Goal: Task Accomplishment & Management: Complete application form

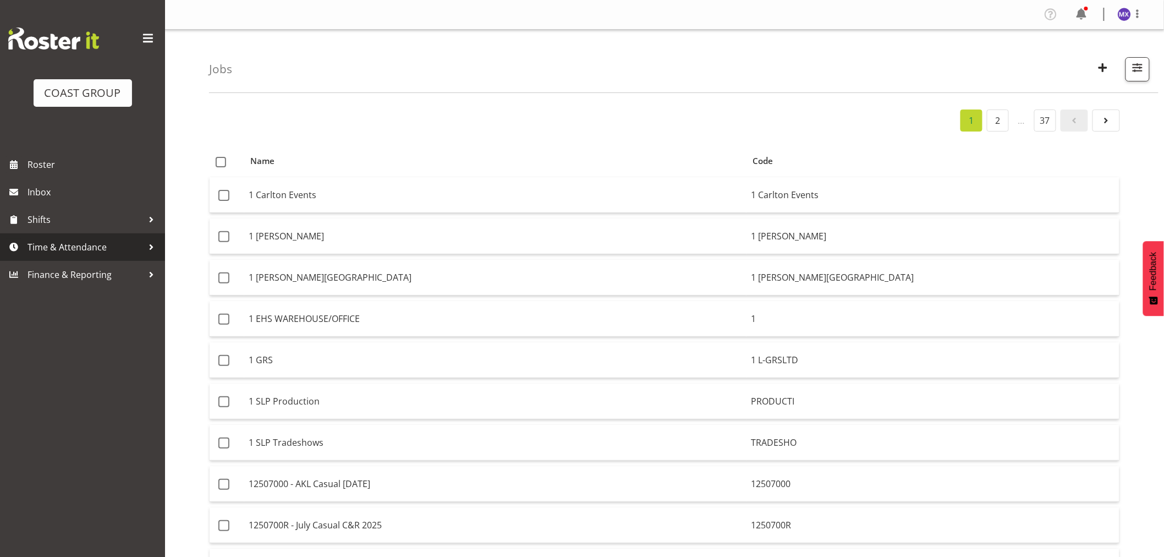
click at [73, 243] on span "Time & Attendance" at bounding box center [86, 247] width 116 height 17
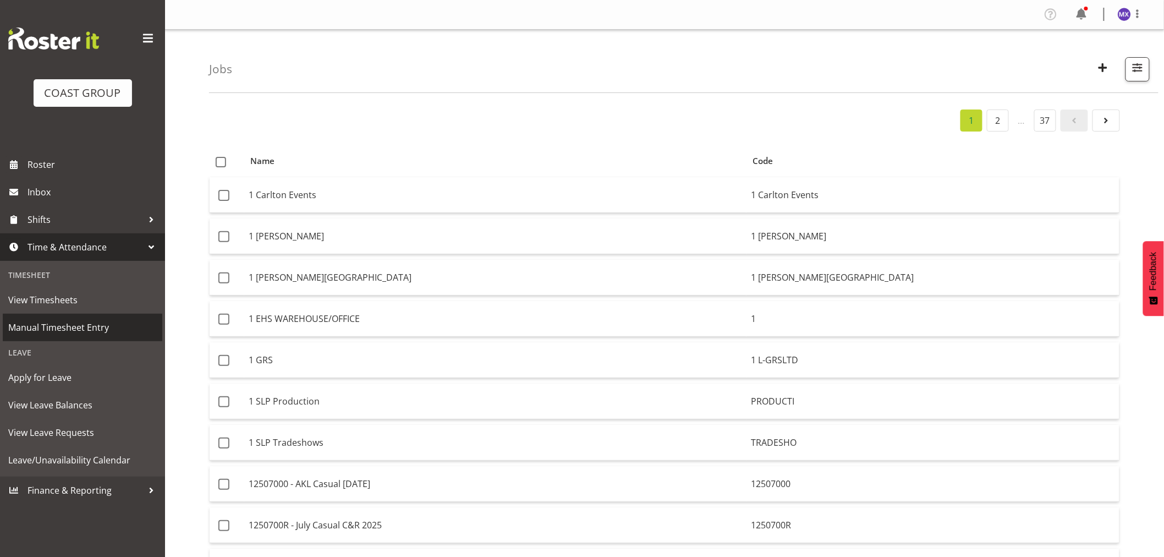
click at [59, 332] on span "Manual Timesheet Entry" at bounding box center [82, 327] width 149 height 17
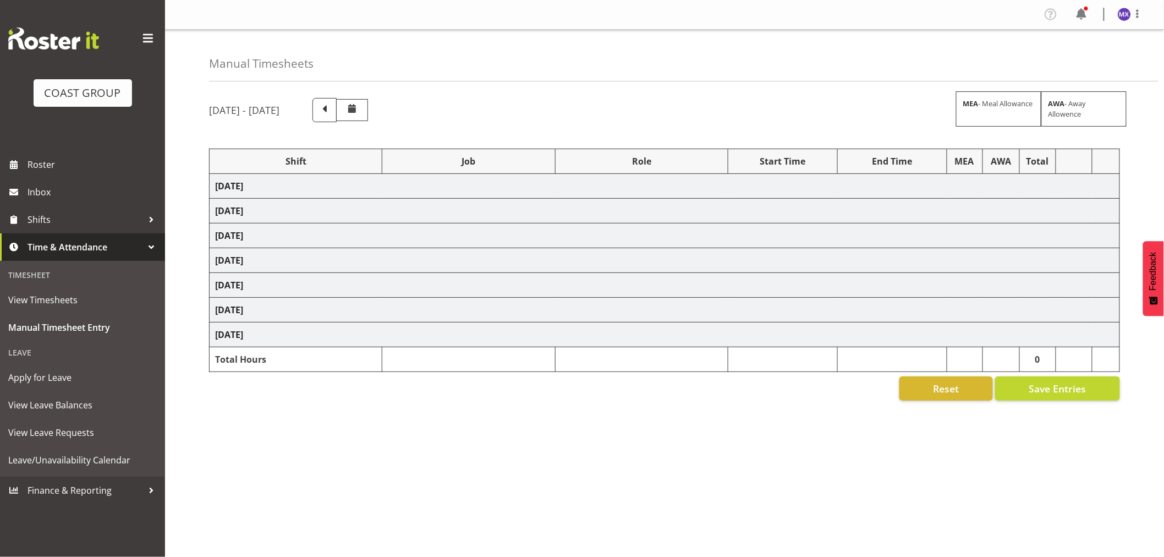
select select "69"
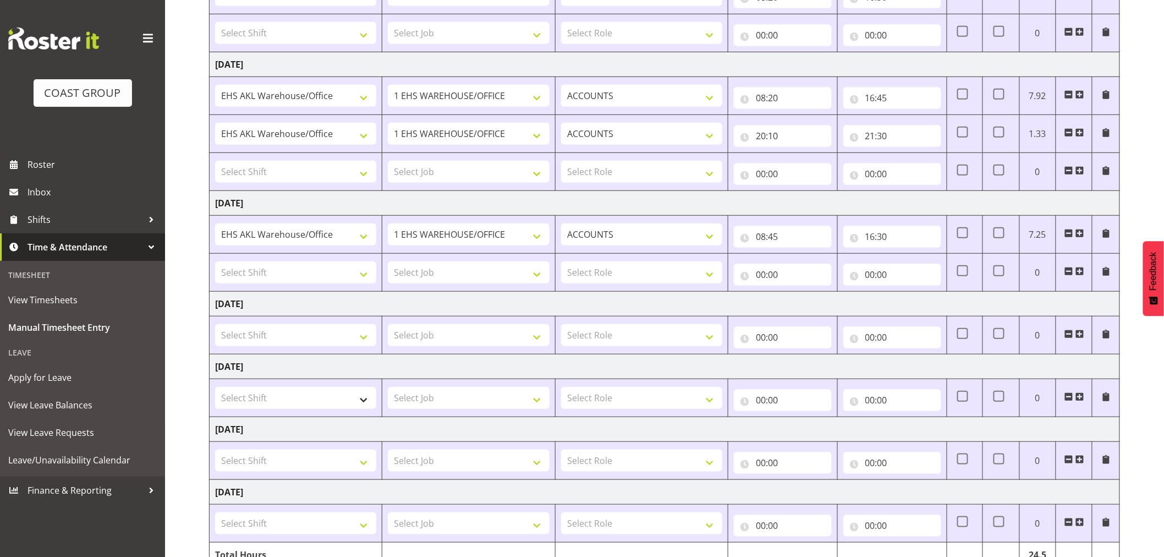
scroll to position [244, 0]
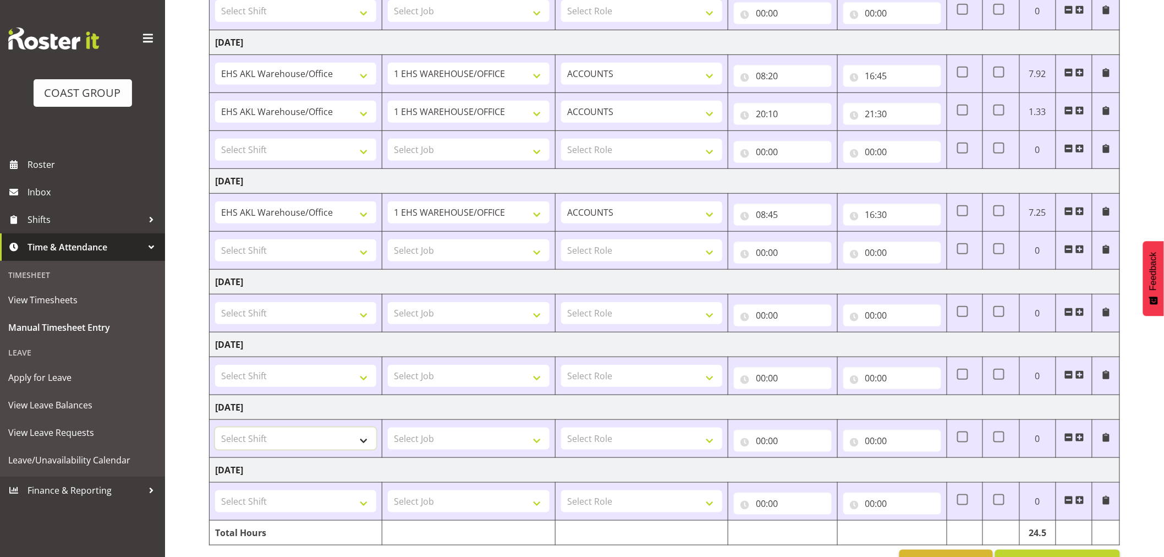
click at [366, 442] on select "Select Shift EHS AKL Warehouse/Office" at bounding box center [295, 438] width 161 height 22
select select "1083"
click at [215, 428] on select "Select Shift EHS AKL Warehouse/Office" at bounding box center [295, 438] width 161 height 22
click at [532, 442] on select "Select Job 1 Carlton Events 1 Carlton Hamilton 1 Carlton Wellington 1 EHS WAREH…" at bounding box center [468, 438] width 161 height 22
select select "69"
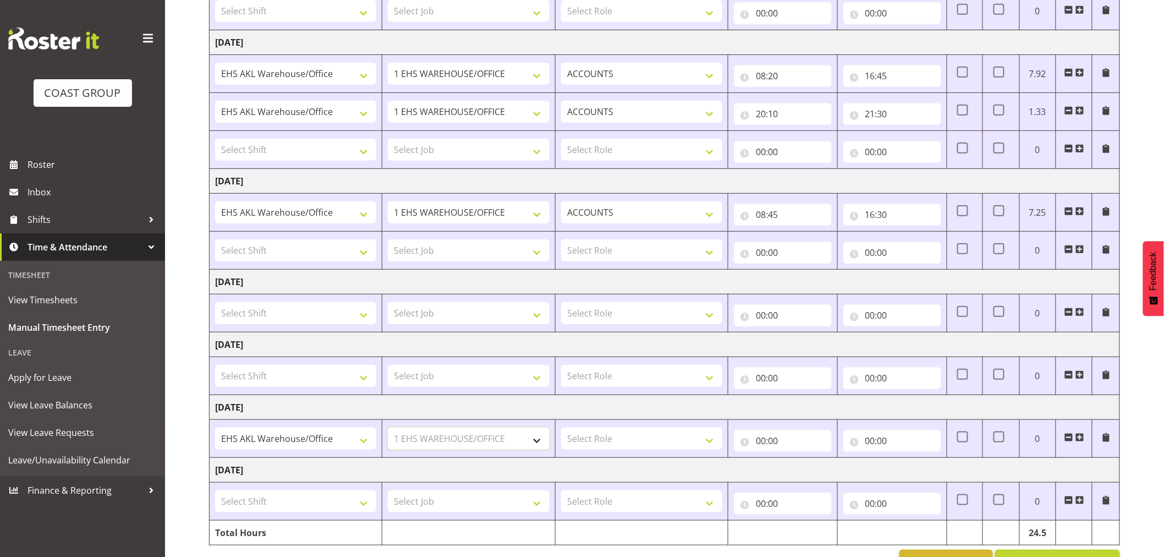
click at [388, 428] on select "Select Job 1 Carlton Events 1 Carlton Hamilton 1 Carlton Wellington 1 EHS WAREH…" at bounding box center [468, 438] width 161 height 22
click at [708, 436] on select "Select Role ACCOUNTS" at bounding box center [641, 438] width 161 height 22
select select "204"
click at [561, 428] on select "Select Role ACCOUNTS" at bounding box center [641, 438] width 161 height 22
click at [772, 440] on input "00:00" at bounding box center [783, 441] width 98 height 22
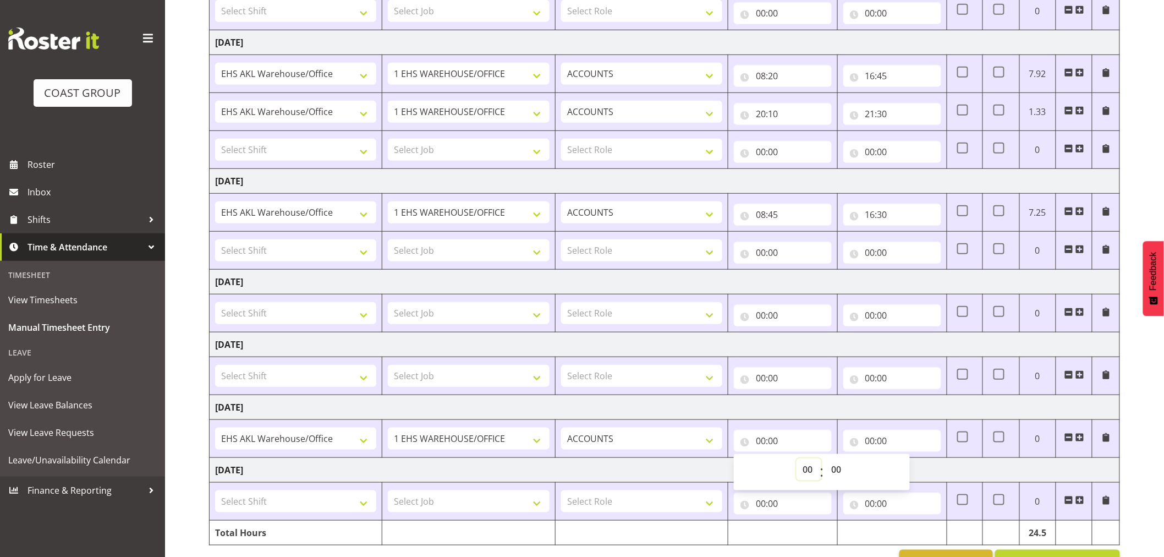
click at [814, 471] on select "00 01 02 03 04 05 06 07 08 09 10 11 12 13 14 15 16 17 18 19 20 21 22 23" at bounding box center [808, 469] width 25 height 22
select select "8"
click at [839, 466] on select "00 01 02 03 04 05 06 07 08 09 10 11 12 13 14 15 16 17 18 19 20 21 22 23 24 25 2…" at bounding box center [837, 469] width 25 height 22
type input "08:00"
select select "20"
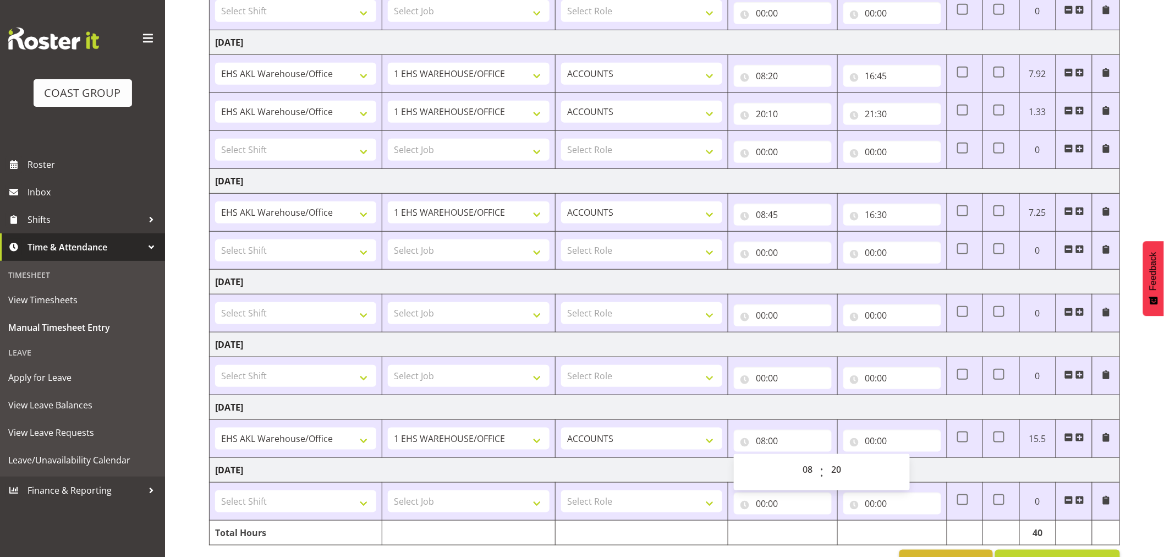
click at [926, 415] on td "Monday 18th August 2025" at bounding box center [665, 407] width 910 height 25
type input "08:20"
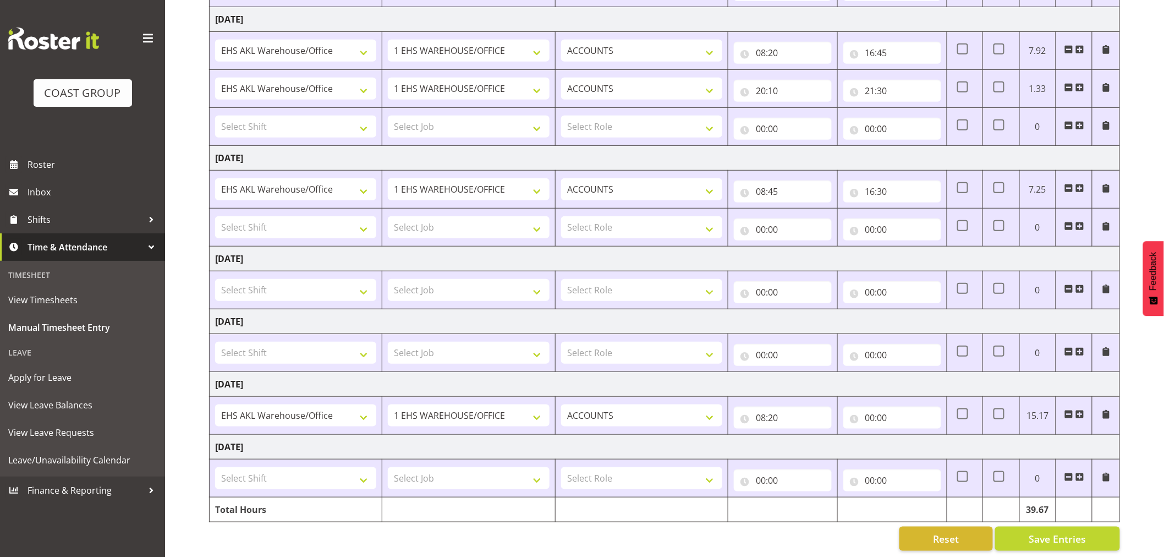
scroll to position [279, 0]
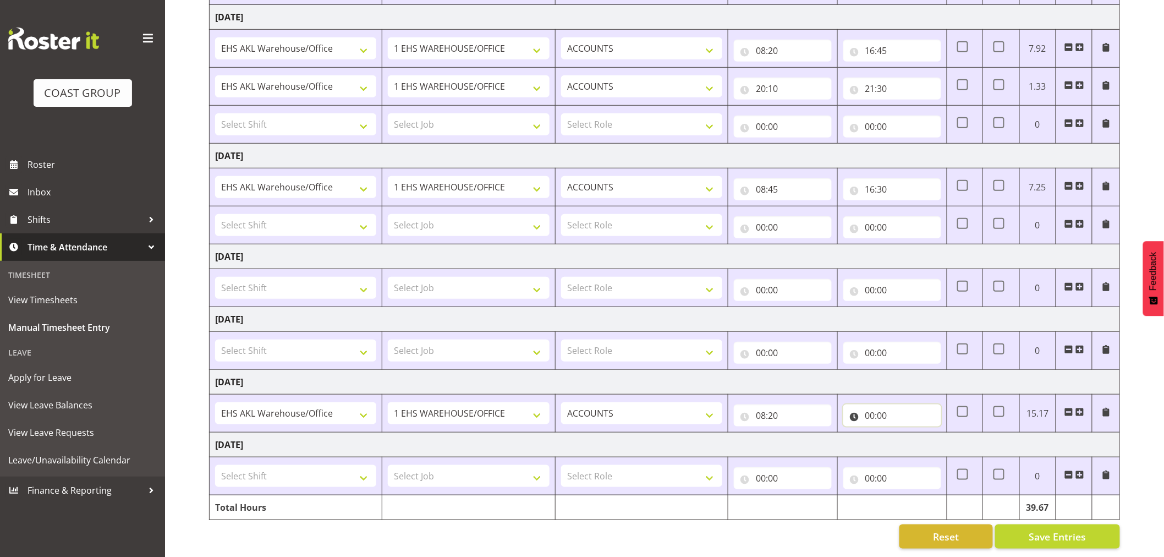
click at [931, 409] on input "00:00" at bounding box center [892, 415] width 98 height 22
click at [921, 440] on select "00 01 02 03 04 05 06 07 08 09 10 11 12 13 14 15 16 17 18 19 20 21 22 23" at bounding box center [918, 444] width 25 height 22
select select "16"
click at [906, 433] on select "00 01 02 03 04 05 06 07 08 09 10 11 12 13 14 15 16 17 18 19 20 21 22 23" at bounding box center [918, 444] width 25 height 22
type input "16:00"
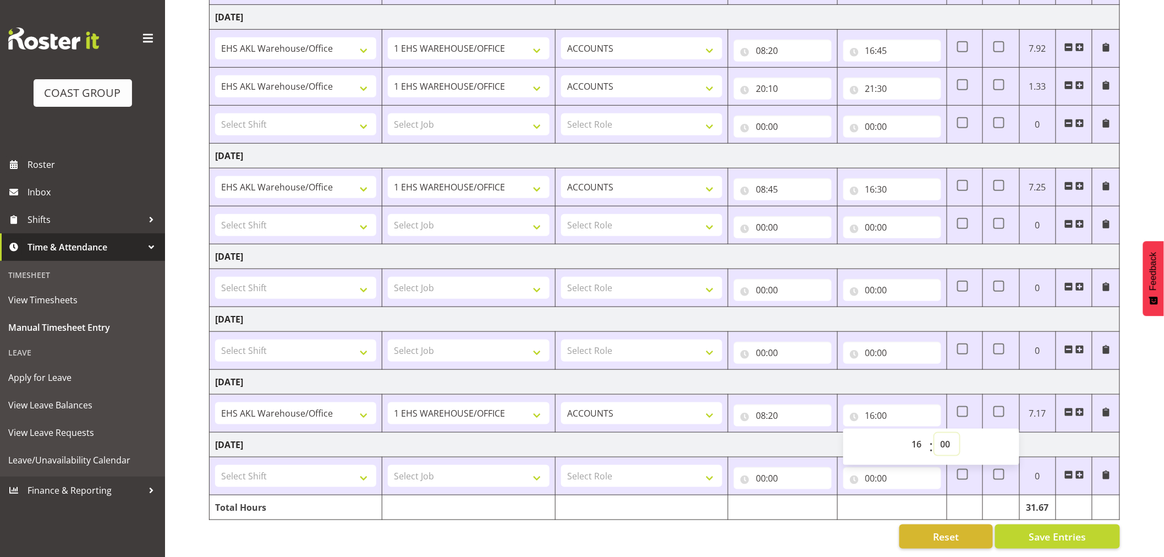
click at [948, 433] on select "00 01 02 03 04 05 06 07 08 09 10 11 12 13 14 15 16 17 18 19 20 21 22 23 24 25 2…" at bounding box center [946, 444] width 25 height 22
select select "30"
click at [903, 372] on td "Monday 18th August 2025" at bounding box center [665, 382] width 910 height 25
type input "16:30"
click at [916, 410] on input "16:30" at bounding box center [892, 415] width 98 height 22
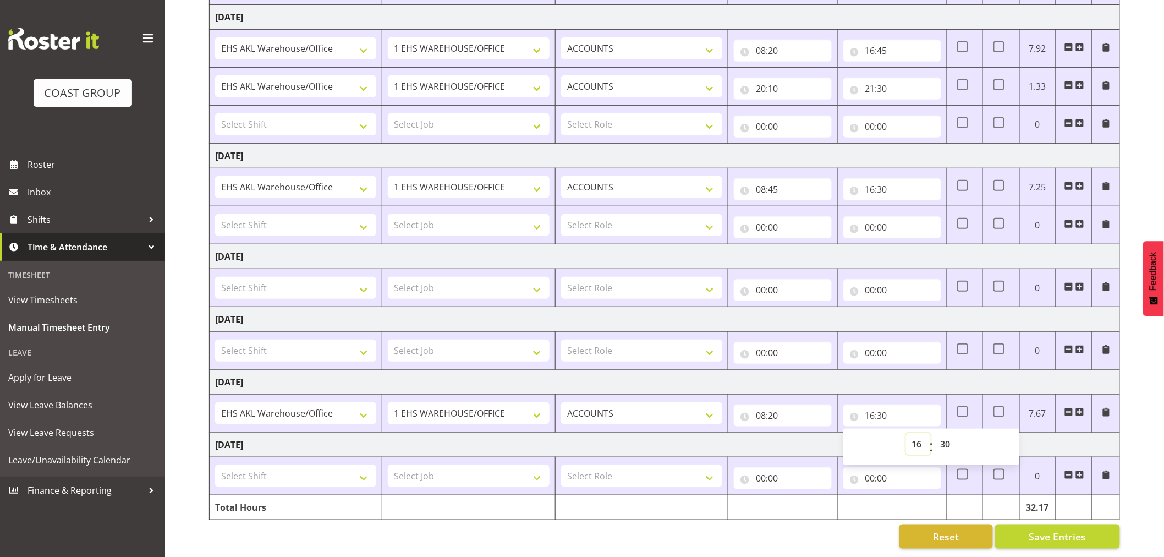
click at [916, 433] on select "00 01 02 03 04 05 06 07 08 09 10 11 12 13 14 15 16 17 18 19 20 21 22 23" at bounding box center [918, 444] width 25 height 22
select select "1"
click at [922, 435] on select "00 01 02 03 04 05 06 07 08 09 10 11 12 13 14 15 16 17 18 19 20 21 22 23" at bounding box center [918, 444] width 25 height 22
type input "01:30"
click at [922, 435] on select "00 01 02 03 04 05 06 07 08 09 10 11 12 13 14 15 16 17 18 19 20 21 22 23" at bounding box center [918, 444] width 25 height 22
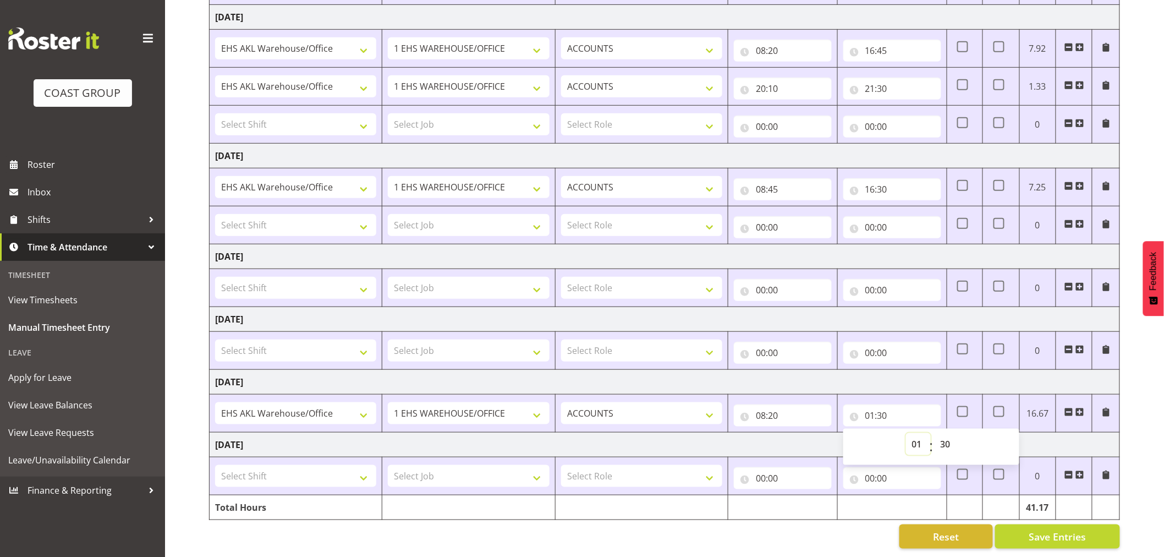
select select "0"
click at [906, 433] on select "00 01 02 03 04 05 06 07 08 09 10 11 12 13 14 15 16 17 18 19 20 21 22 23" at bounding box center [918, 444] width 25 height 22
type input "00:30"
click at [943, 433] on select "00 01 02 03 04 05 06 07 08 09 10 11 12 13 14 15 16 17 18 19 20 21 22 23 24 25 2…" at bounding box center [946, 444] width 25 height 22
select select "0"
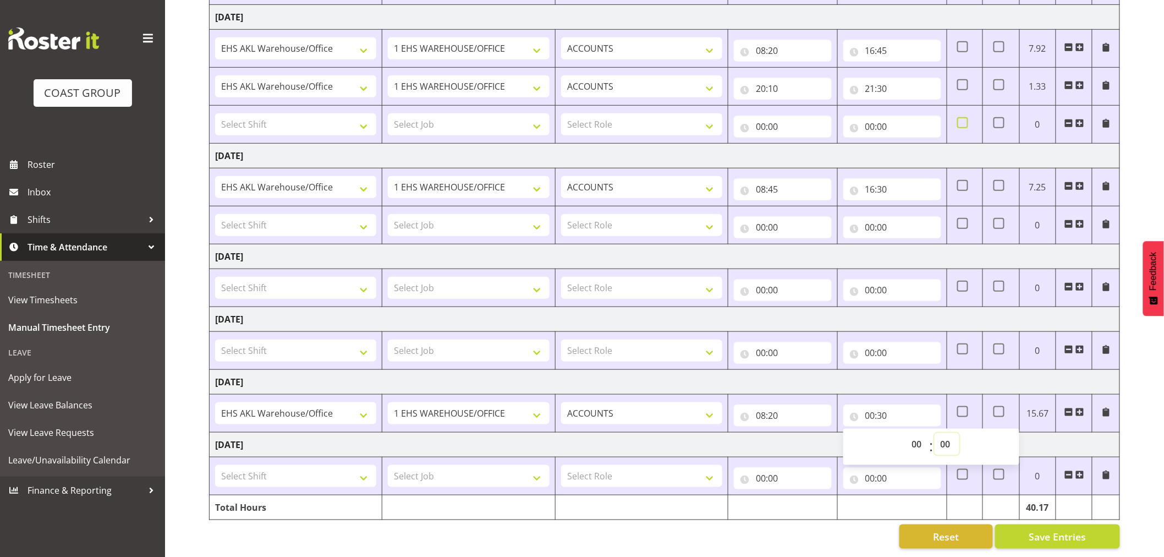
click at [934, 433] on select "00 01 02 03 04 05 06 07 08 09 10 11 12 13 14 15 16 17 18 19 20 21 22 23 24 25 2…" at bounding box center [946, 444] width 25 height 22
type input "00:00"
click at [915, 370] on td "Monday 18th August 2025" at bounding box center [665, 382] width 910 height 25
click at [1080, 530] on span "Save Entries" at bounding box center [1057, 536] width 57 height 14
click at [1108, 119] on span at bounding box center [1106, 123] width 9 height 9
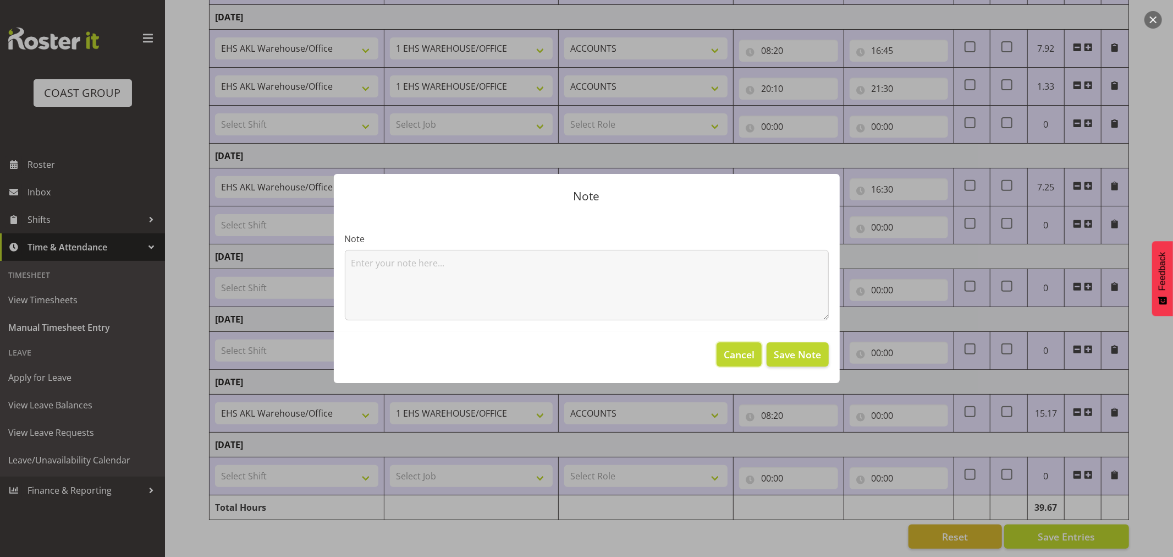
click at [749, 354] on span "Cancel" at bounding box center [739, 354] width 31 height 14
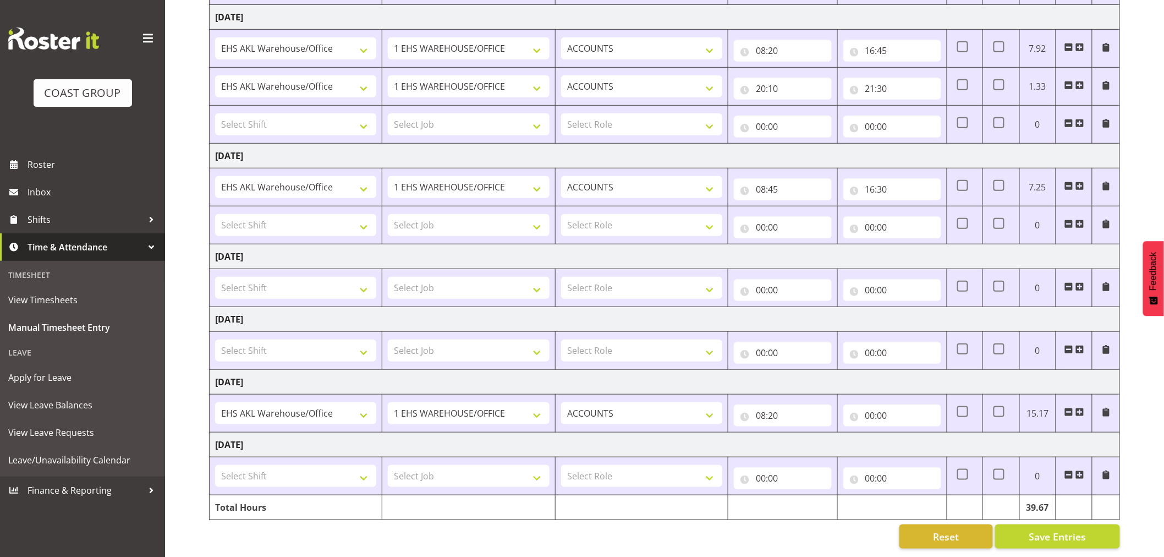
click at [1068, 119] on span at bounding box center [1068, 123] width 9 height 9
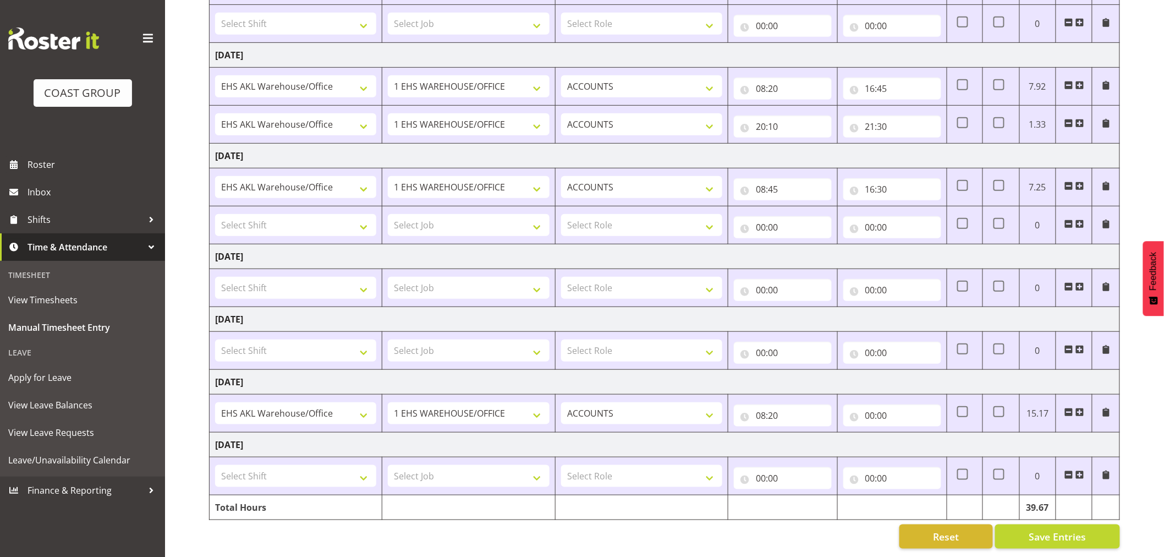
click at [1067, 219] on span at bounding box center [1068, 223] width 9 height 9
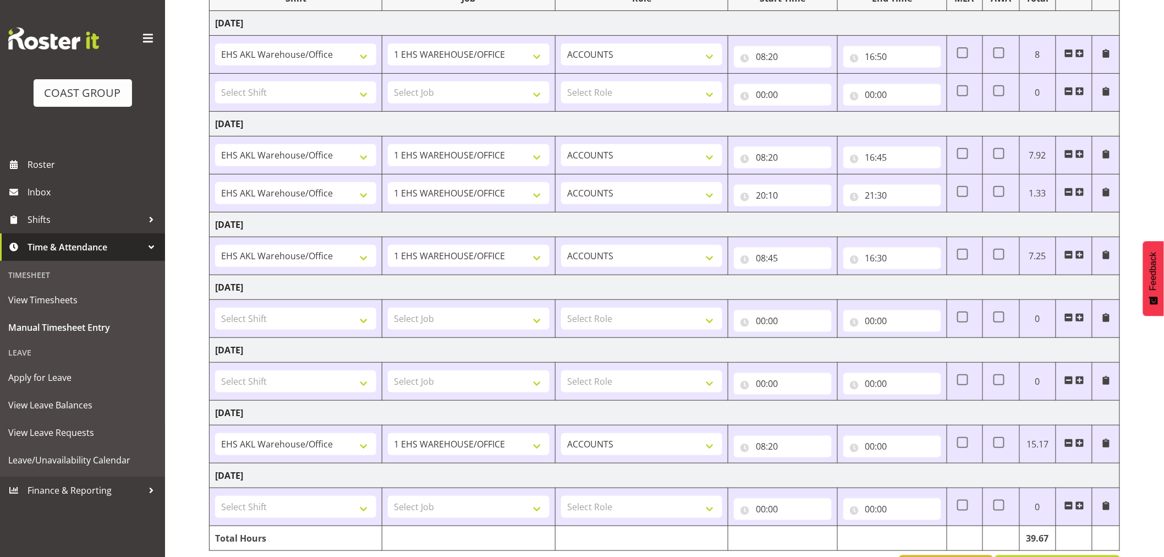
scroll to position [81, 0]
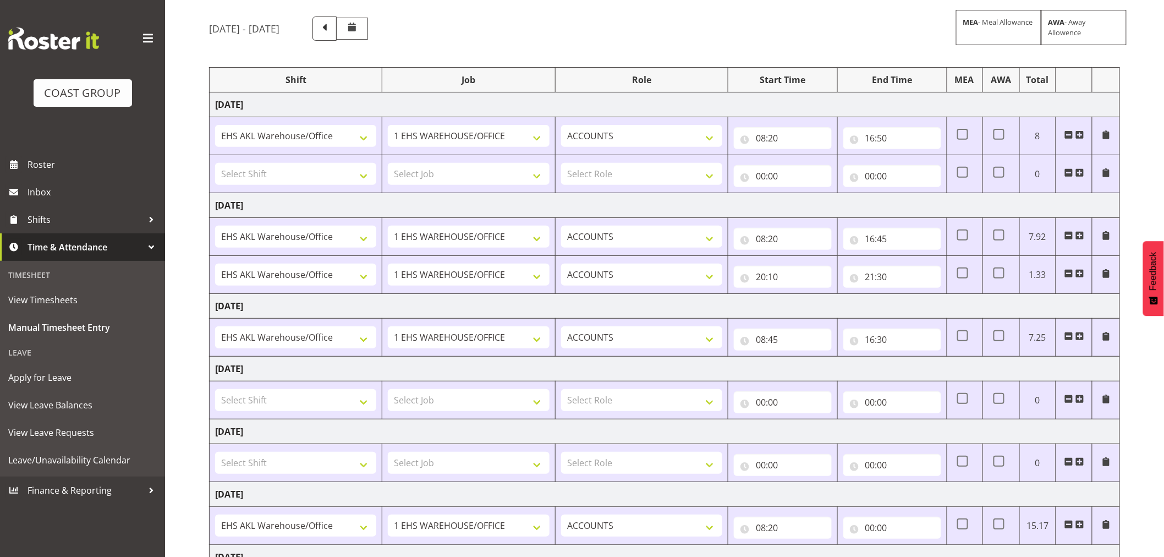
click at [1070, 172] on span at bounding box center [1068, 172] width 9 height 9
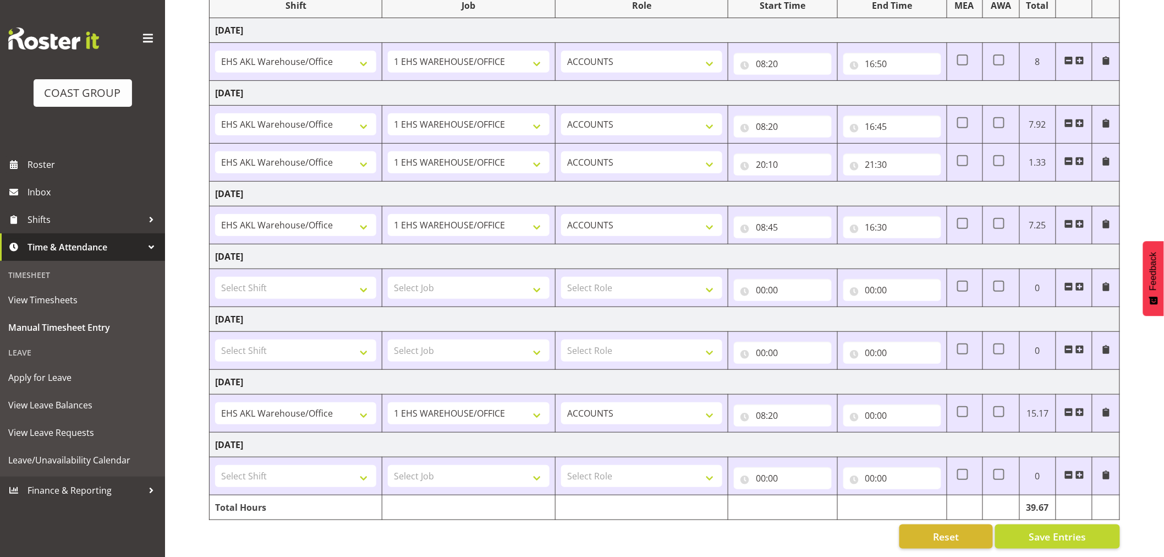
scroll to position [166, 0]
click at [1060, 529] on span "Save Entries" at bounding box center [1057, 536] width 57 height 14
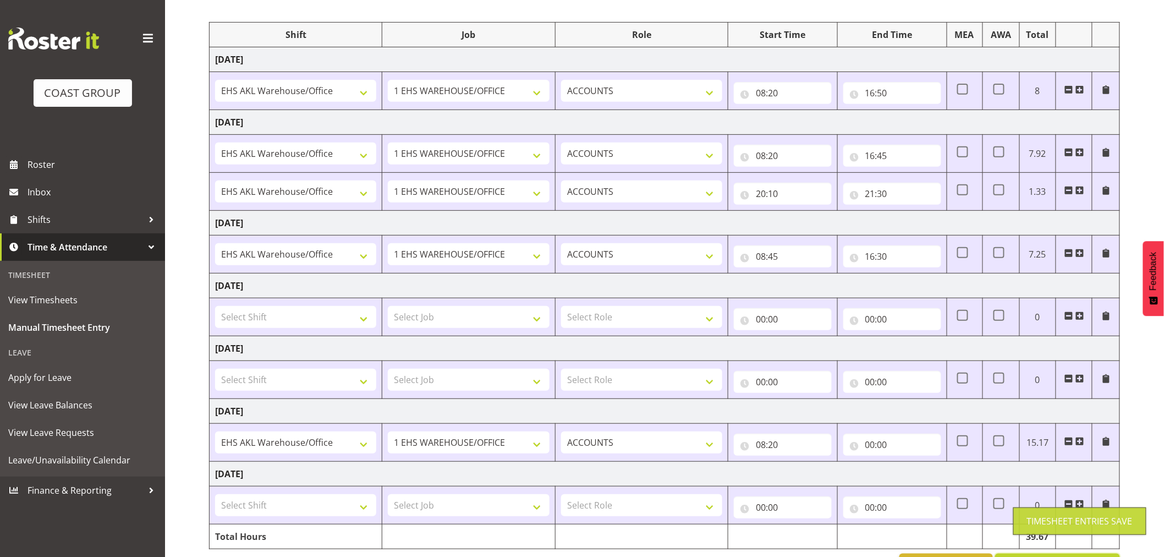
scroll to position [105, 0]
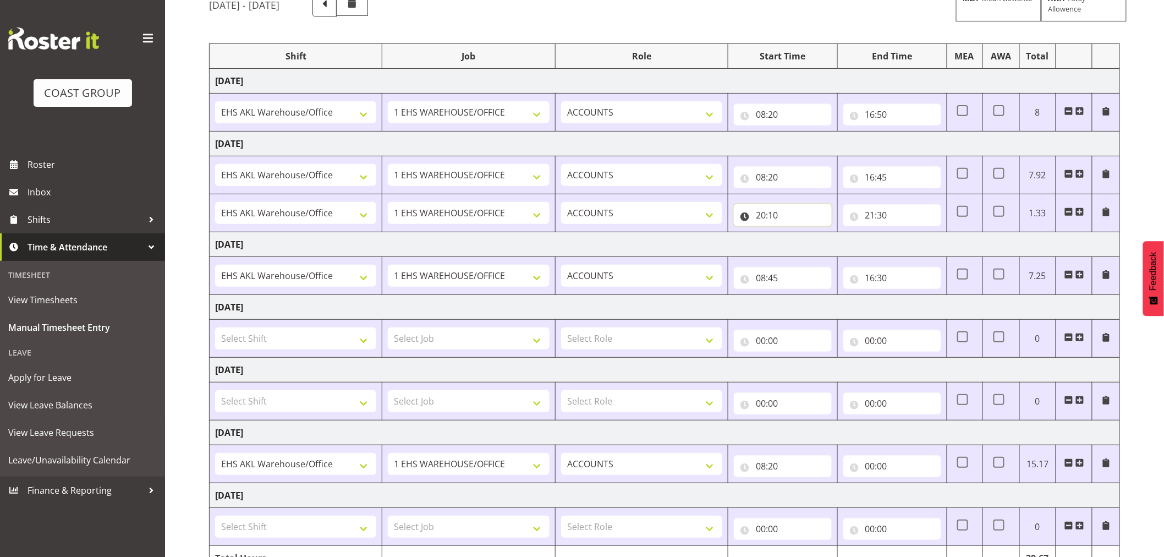
click at [774, 215] on input "20:10" at bounding box center [783, 215] width 98 height 22
click at [838, 245] on select "00 01 02 03 04 05 06 07 08 09 10 11 12 13 14 15 16 17 18 19 20 21 22 23 24 25 2…" at bounding box center [837, 244] width 25 height 22
select select "0"
click at [825, 233] on select "00 01 02 03 04 05 06 07 08 09 10 11 12 13 14 15 16 17 18 19 20 21 22 23 24 25 2…" at bounding box center [837, 244] width 25 height 22
type input "20:00"
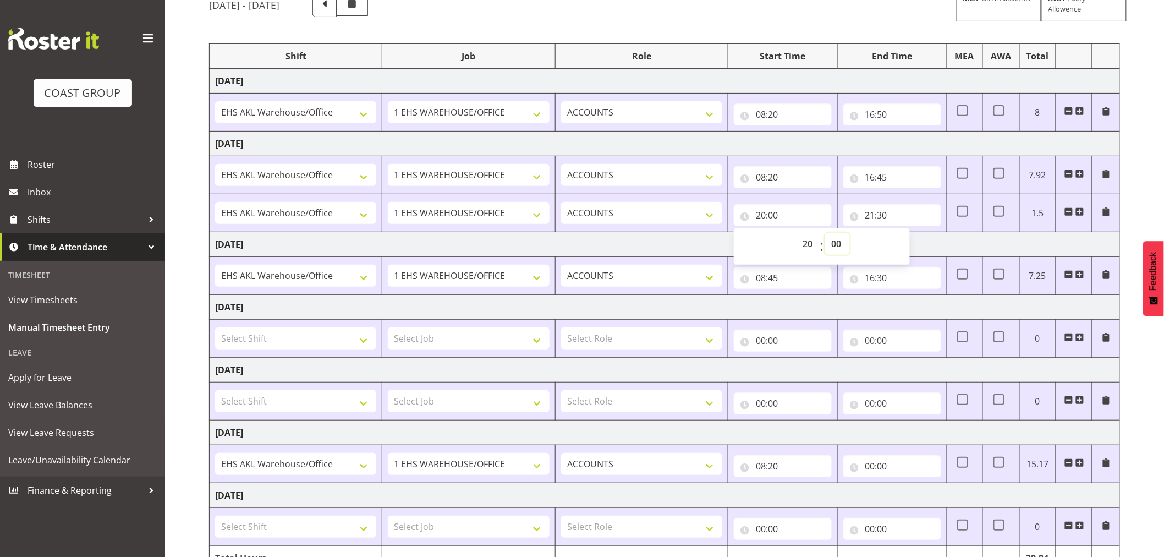
click at [825, 233] on select "00 01 02 03 04 05 06 07 08 09 10 11 12 13 14 15 16 17 18 19 20 21 22 23 24 25 2…" at bounding box center [837, 244] width 25 height 22
click at [950, 241] on td "Friday 15th August 2025" at bounding box center [665, 244] width 910 height 25
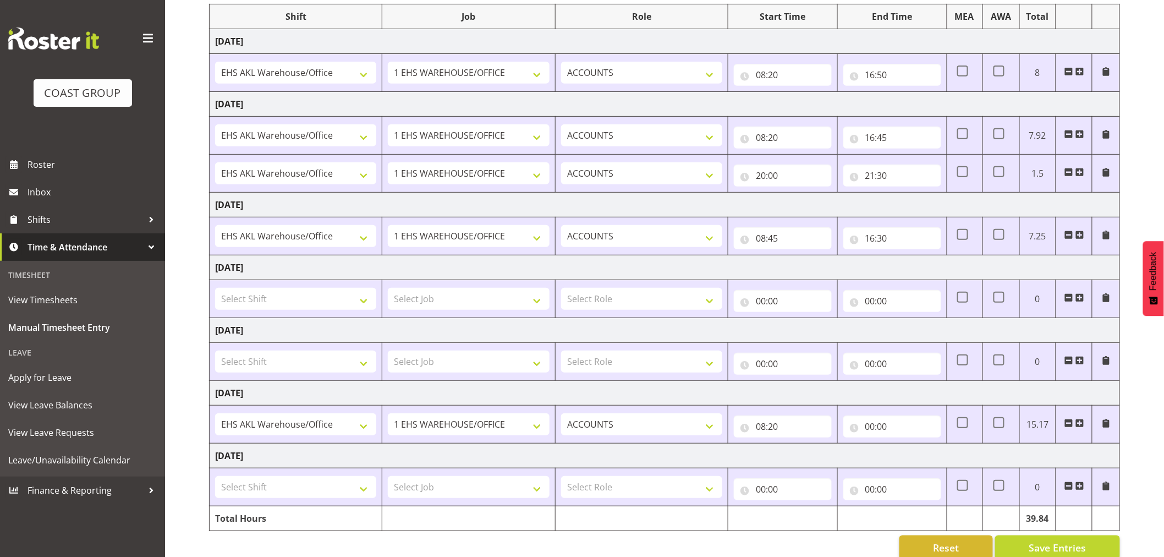
scroll to position [166, 0]
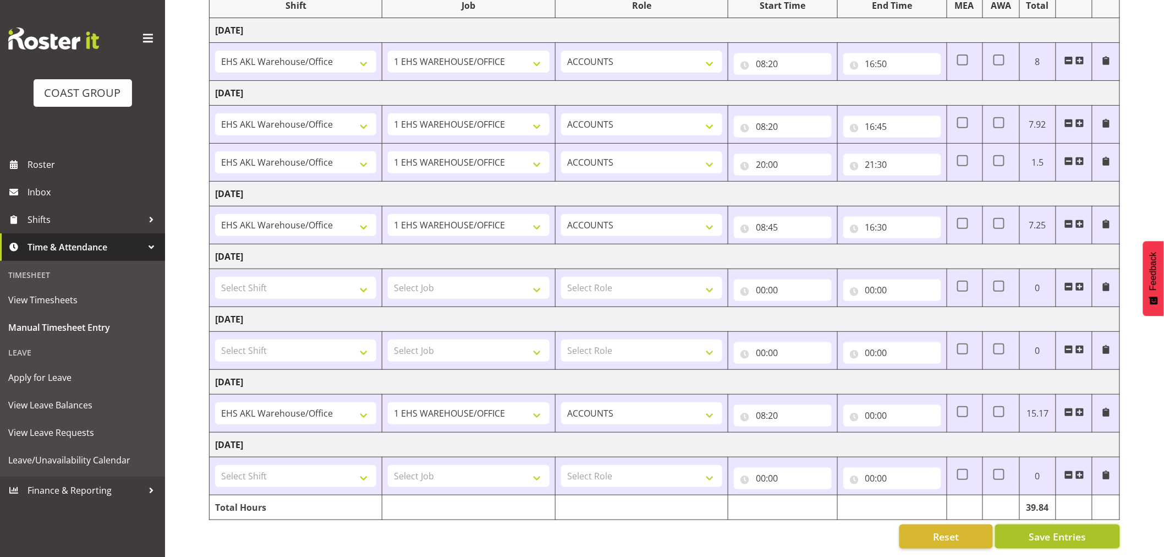
click at [1063, 530] on span "Save Entries" at bounding box center [1057, 536] width 57 height 14
